Goal: Information Seeking & Learning: Find specific page/section

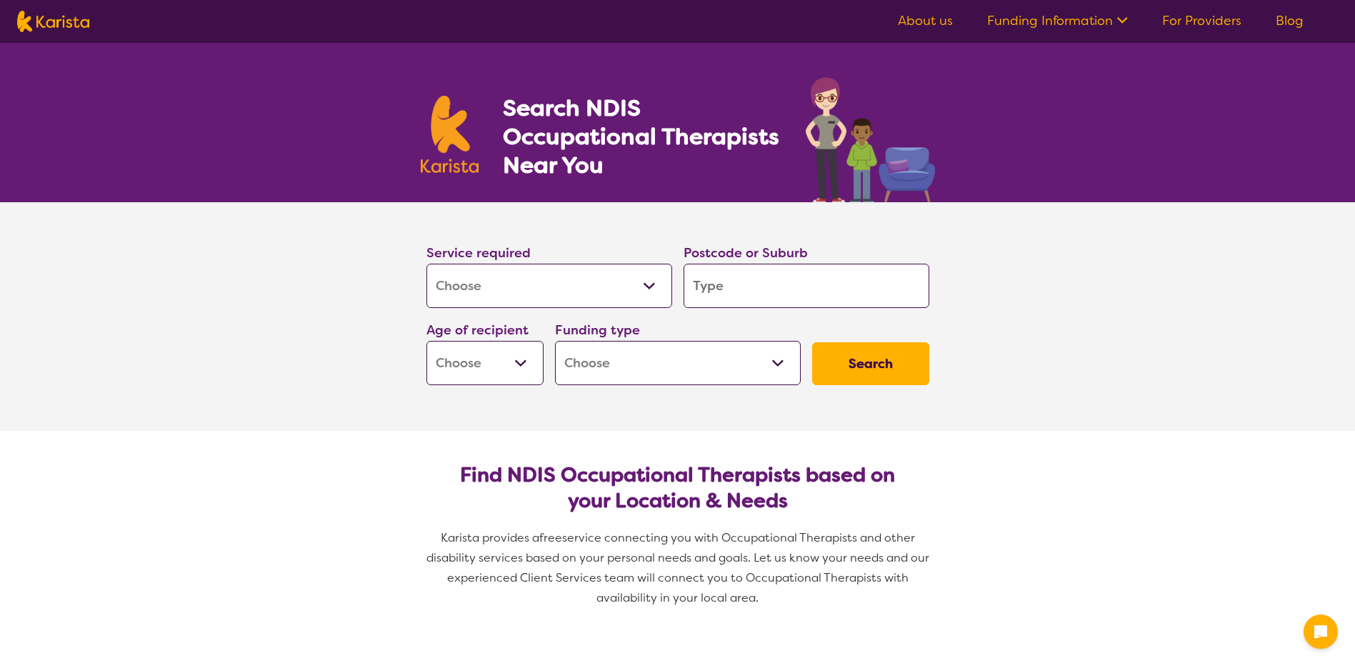
select select "[MEDICAL_DATA]"
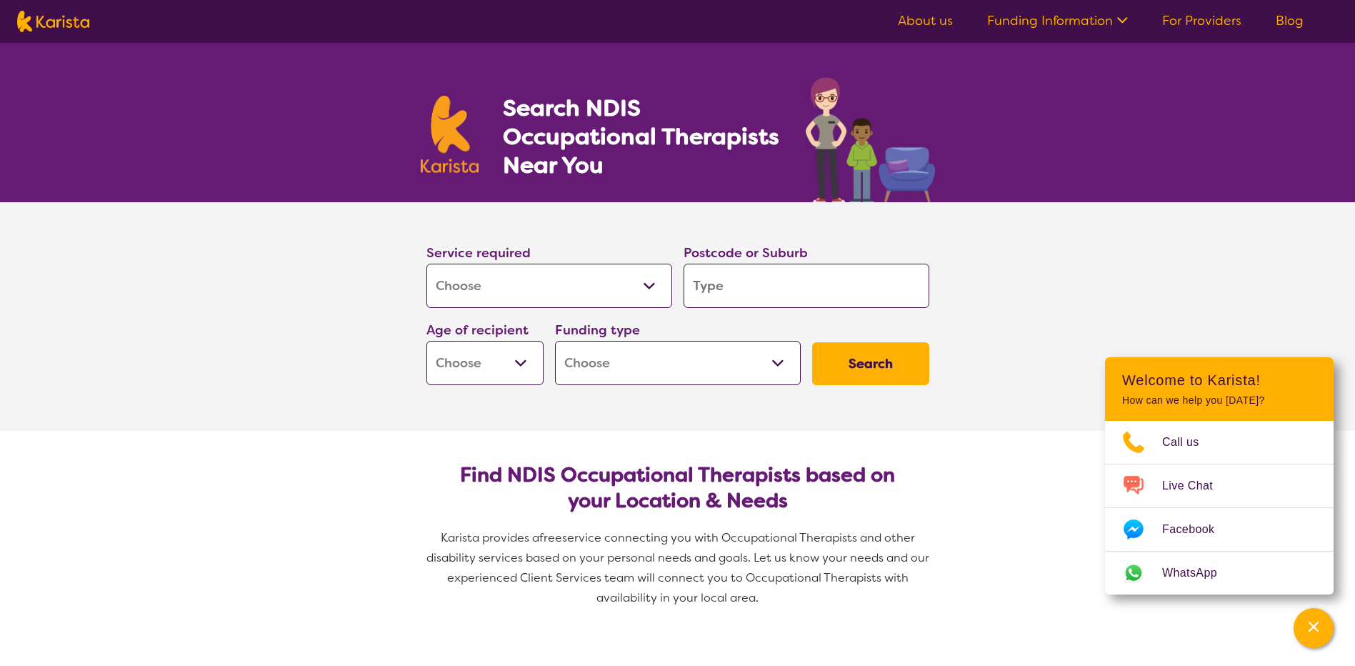
click at [726, 285] on input "search" at bounding box center [806, 286] width 246 height 44
click at [518, 360] on select "Early Childhood - 0 to 9 Child - 10 to 11 Adolescent - 12 to 17 Adult - 18 to 6…" at bounding box center [484, 363] width 117 height 44
select select "AD"
click at [426, 341] on select "Early Childhood - 0 to 9 Child - 10 to 11 Adolescent - 12 to 17 Adult - 18 to 6…" at bounding box center [484, 363] width 117 height 44
select select "AD"
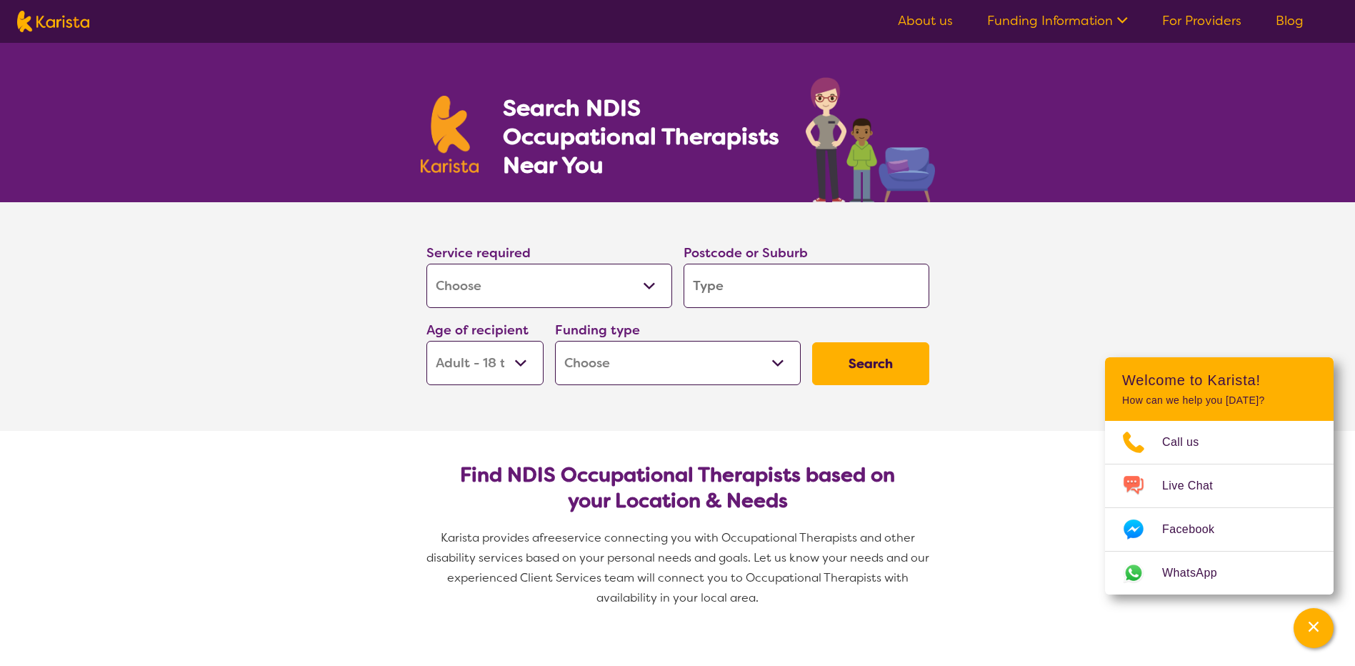
drag, startPoint x: 648, startPoint y: 352, endPoint x: 661, endPoint y: 352, distance: 13.6
click at [648, 352] on select "Home Care Package (HCP) National Disability Insurance Scheme (NDIS) I don't know" at bounding box center [678, 363] width 246 height 44
select select "NDIS"
click at [555, 341] on select "Home Care Package (HCP) National Disability Insurance Scheme (NDIS) I don't know" at bounding box center [678, 363] width 246 height 44
select select "NDIS"
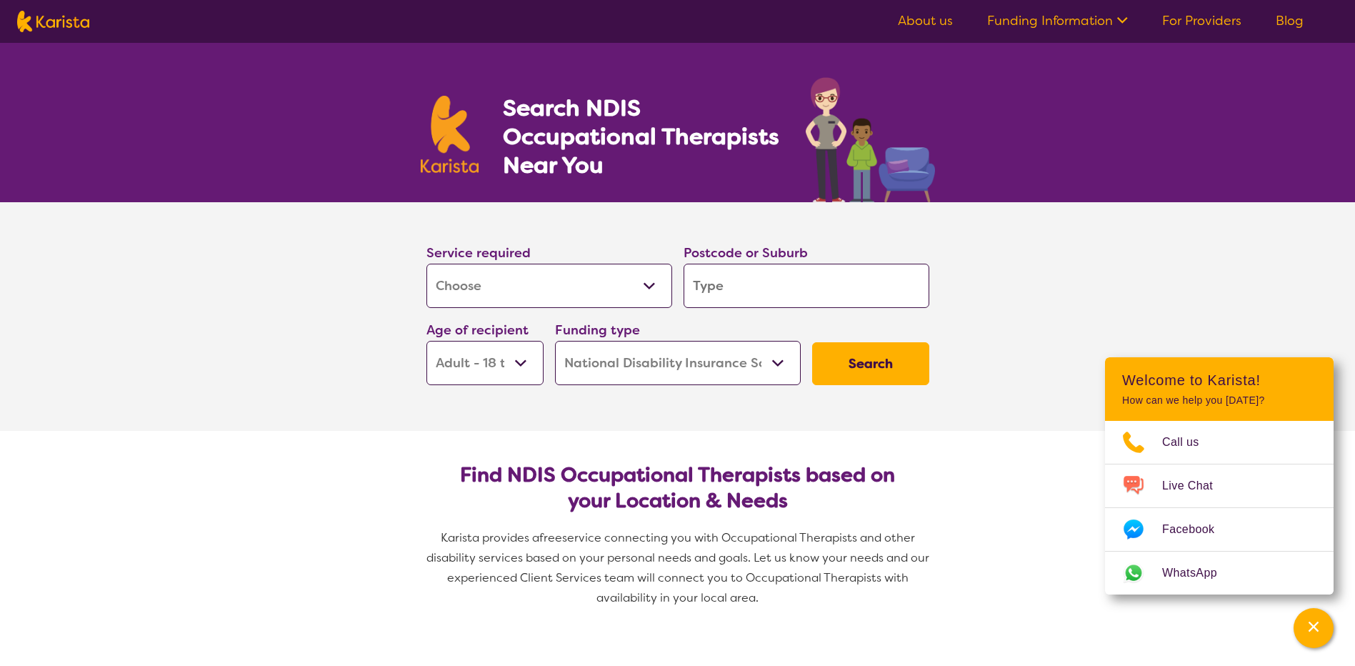
click at [731, 285] on input "search" at bounding box center [806, 286] width 246 height 44
type input "5"
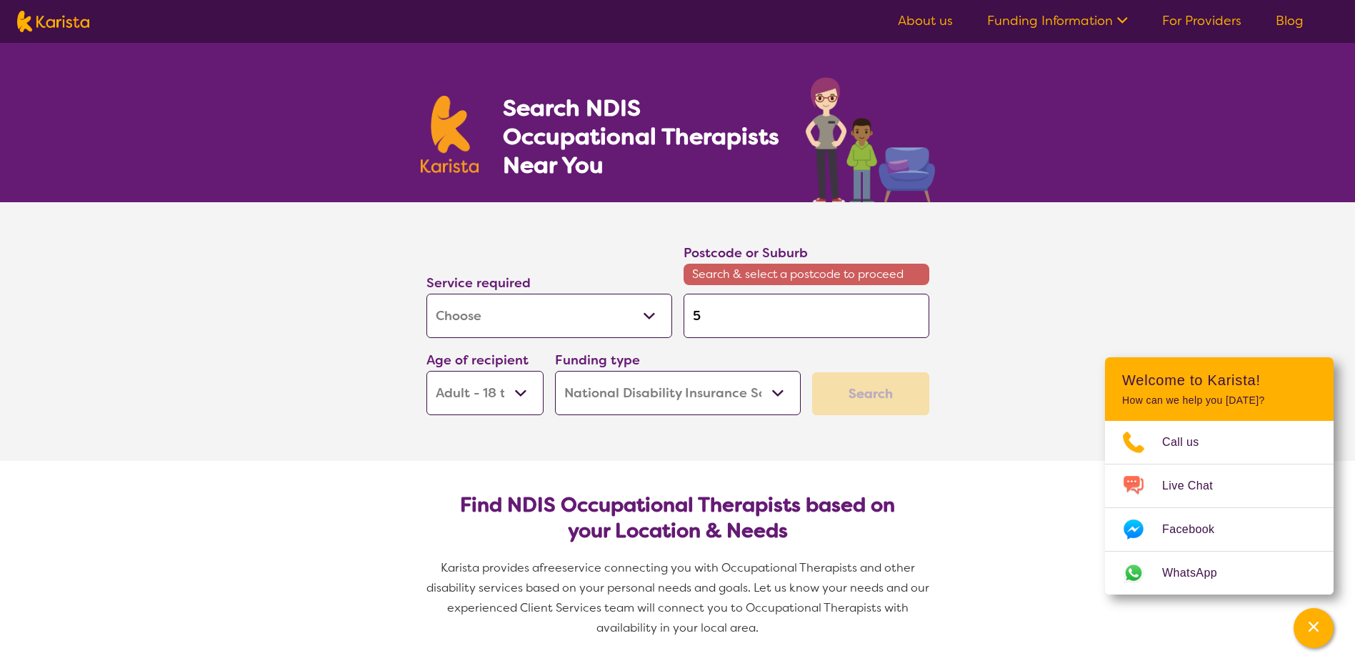
type input "52"
type input "526"
type input "5267"
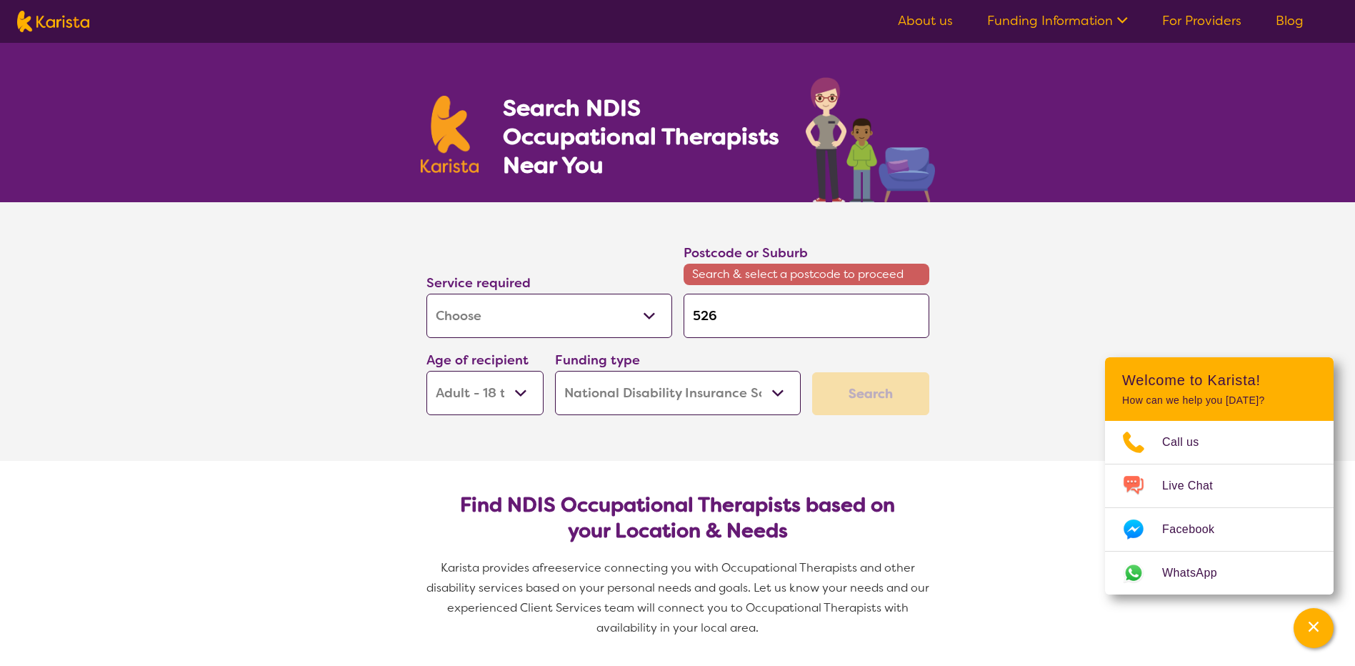
type input "5267"
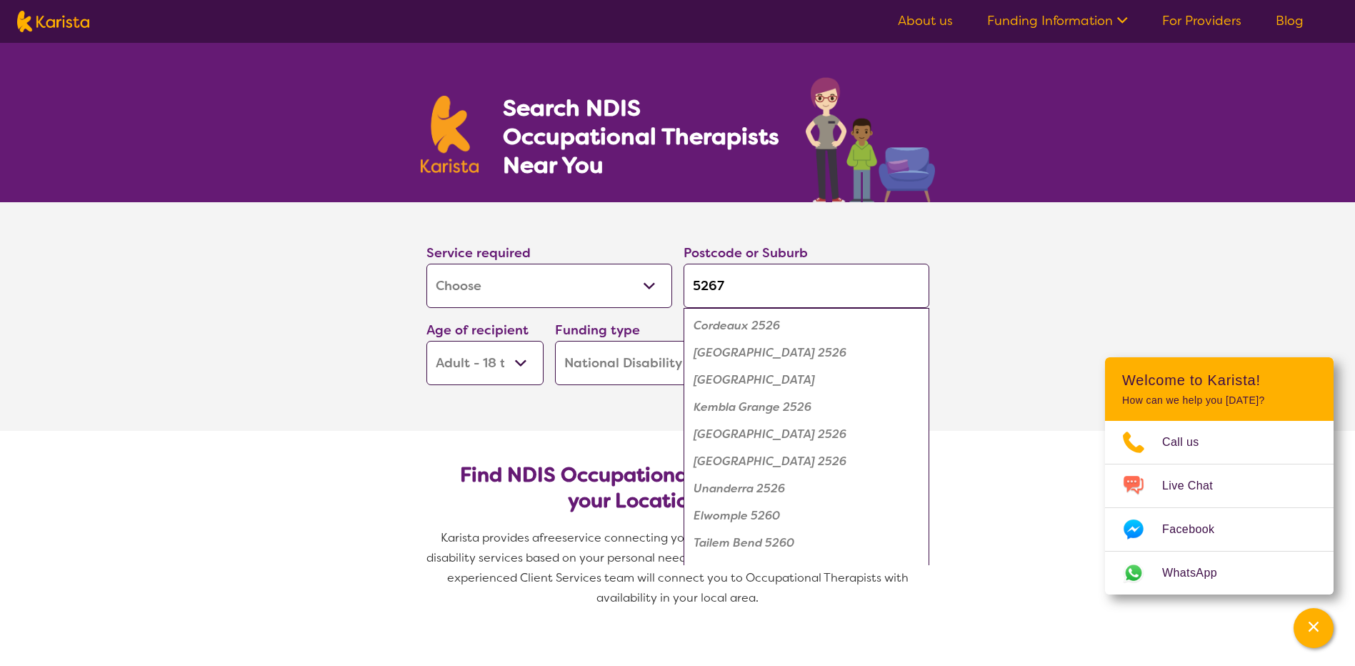
click button "Search" at bounding box center [870, 363] width 117 height 43
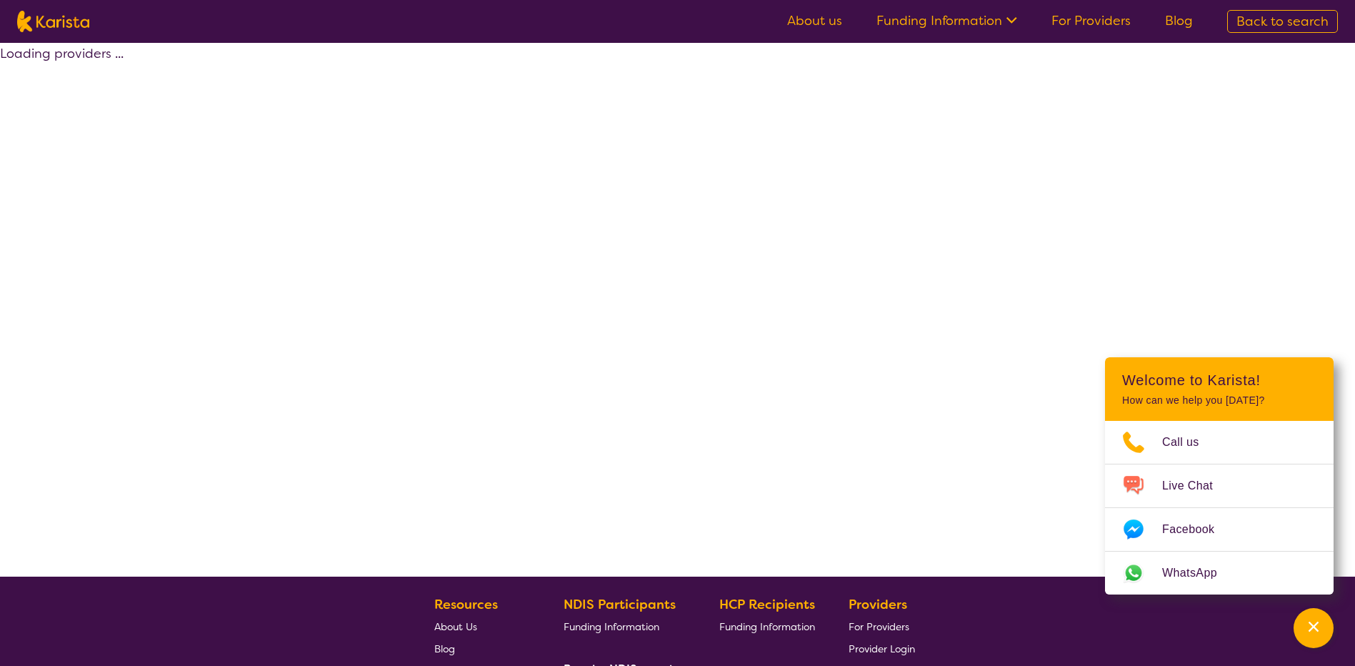
select select "by_score"
